Goal: Task Accomplishment & Management: Use online tool/utility

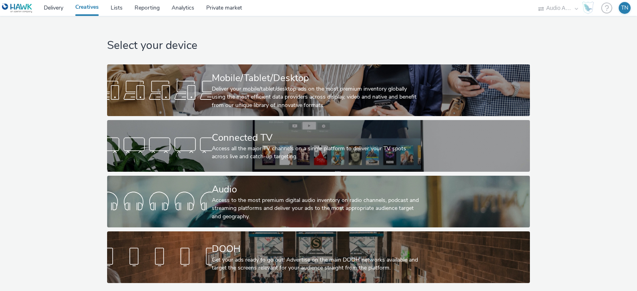
click at [249, 212] on div "Access to the most premium digital audio inventory on radio channels, podcast a…" at bounding box center [317, 209] width 210 height 24
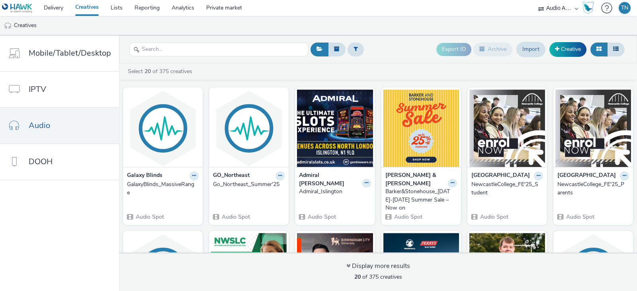
click at [571, 45] on link "Creative" at bounding box center [567, 49] width 37 height 14
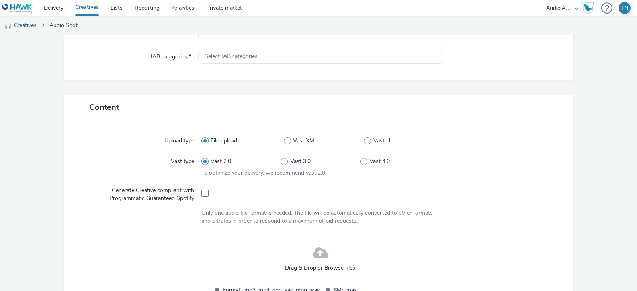
scroll to position [114, 0]
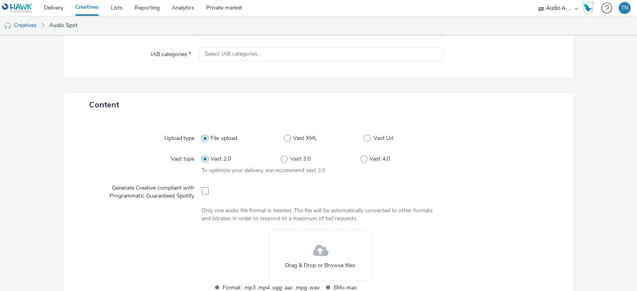
click at [313, 250] on span at bounding box center [321, 251] width 16 height 21
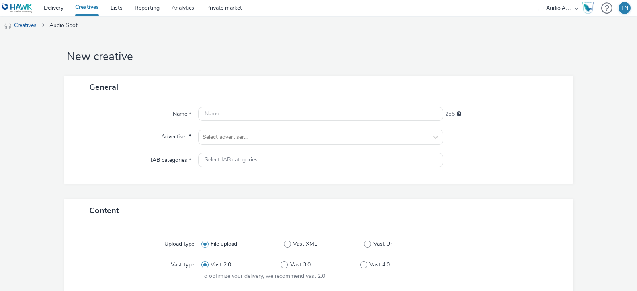
scroll to position [0, 0]
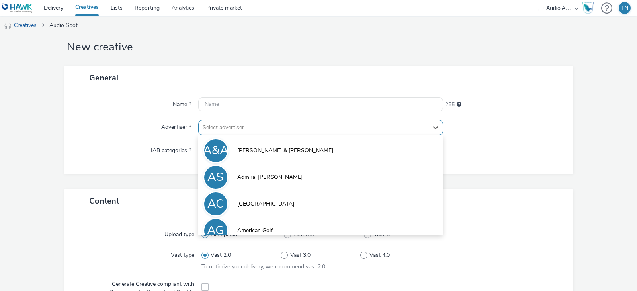
click at [298, 135] on div "option [PERSON_NAME] & [PERSON_NAME] focused, 1 of 9. 9 results available. Use …" at bounding box center [320, 127] width 245 height 15
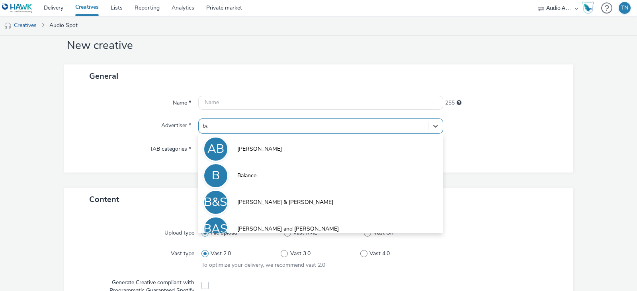
type input "bar"
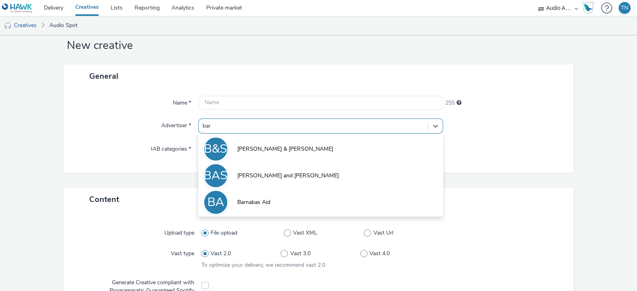
click at [269, 153] on li "B&S [PERSON_NAME] & [PERSON_NAME]" at bounding box center [320, 148] width 245 height 27
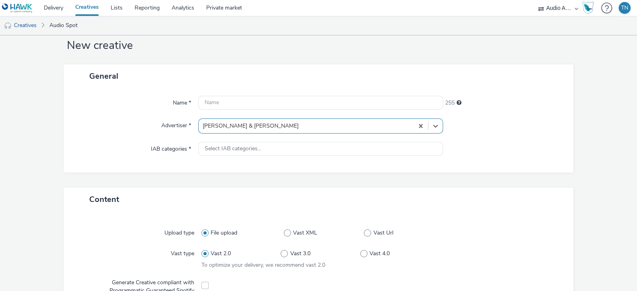
type input "[URL][DOMAIN_NAME]"
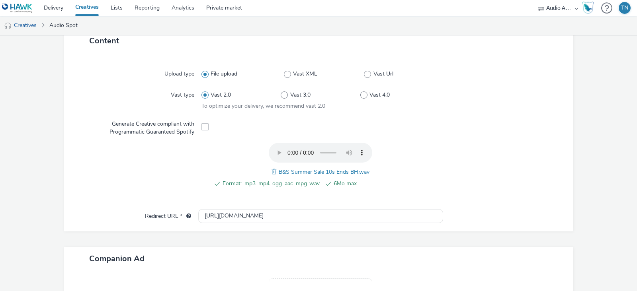
scroll to position [295, 0]
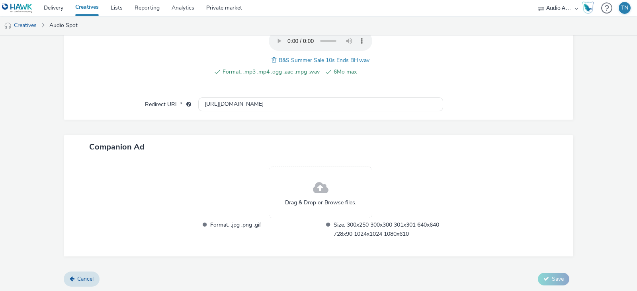
click at [322, 199] on span "Drag & Drop or Browse files." at bounding box center [320, 203] width 71 height 8
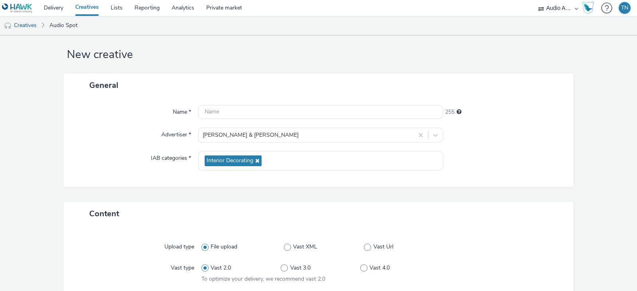
scroll to position [0, 0]
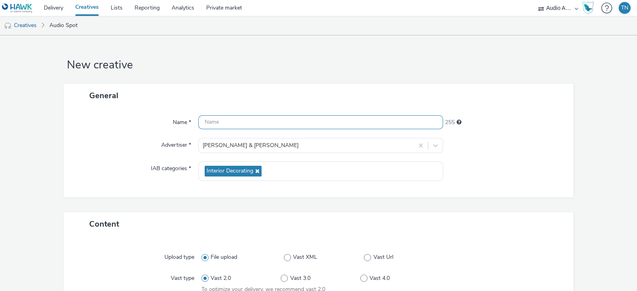
click at [341, 120] on input "text" at bounding box center [320, 122] width 245 height 14
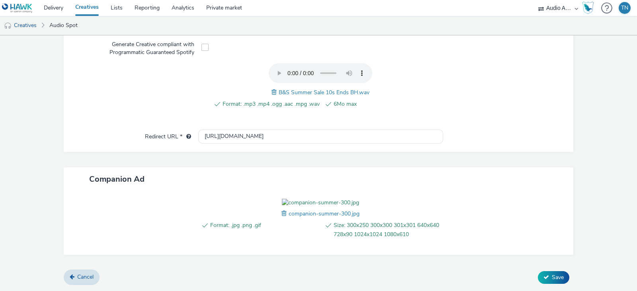
scroll to position [307, 0]
type input "Barker&Stonehouse_Ends_18th-24th"
click at [543, 275] on icon at bounding box center [546, 278] width 6 height 6
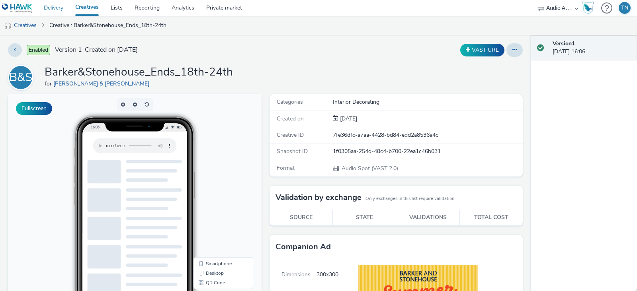
click at [58, 9] on link "Delivery" at bounding box center [53, 8] width 31 height 16
